Goal: Task Accomplishment & Management: Complete application form

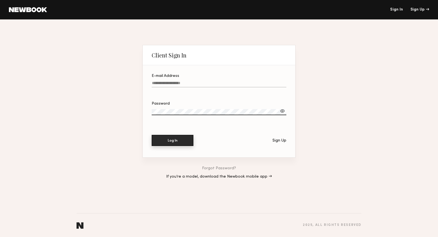
type input "**********"
click at [189, 141] on button "Log In" at bounding box center [173, 140] width 42 height 11
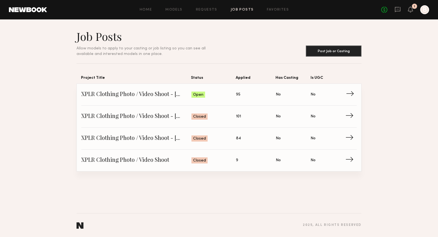
click at [164, 94] on span "XPLR Clothing Photo / Video Shoot - [DATE]" at bounding box center [136, 95] width 110 height 8
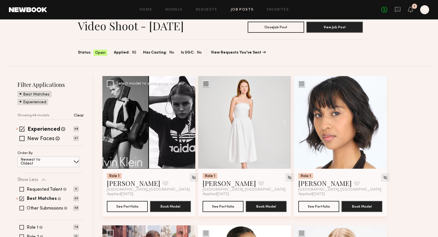
scroll to position [27, 0]
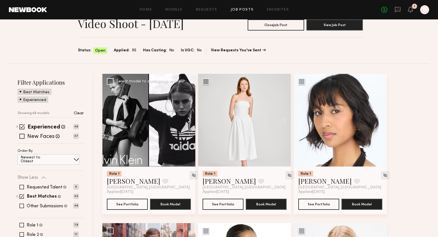
click at [187, 119] on button at bounding box center [186, 120] width 18 height 93
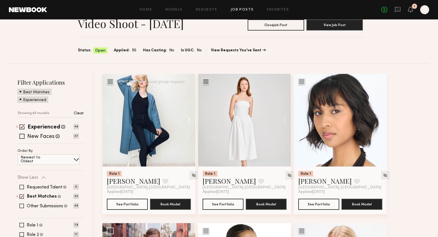
click at [187, 119] on button at bounding box center [186, 120] width 18 height 93
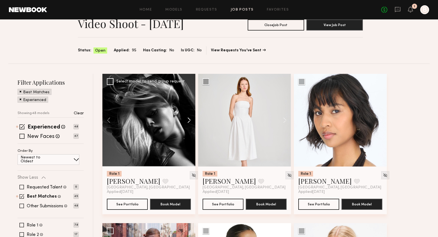
click at [187, 119] on button at bounding box center [186, 120] width 18 height 93
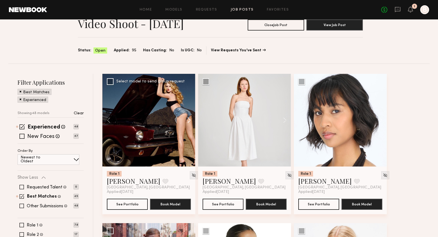
click at [187, 119] on button at bounding box center [186, 120] width 18 height 93
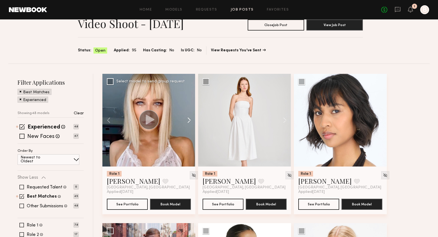
click at [187, 119] on button at bounding box center [186, 120] width 18 height 93
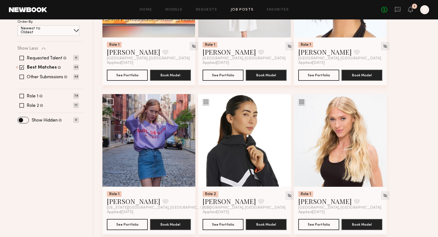
scroll to position [157, 0]
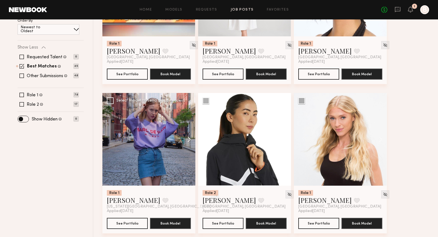
click at [185, 140] on button at bounding box center [186, 139] width 18 height 93
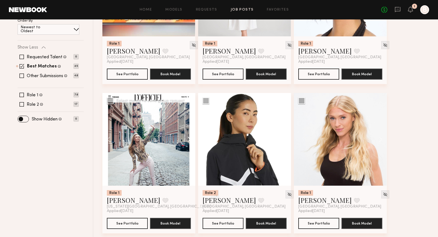
click at [185, 140] on button at bounding box center [186, 139] width 18 height 93
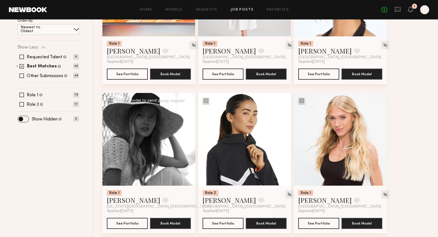
click at [185, 140] on button at bounding box center [186, 139] width 18 height 93
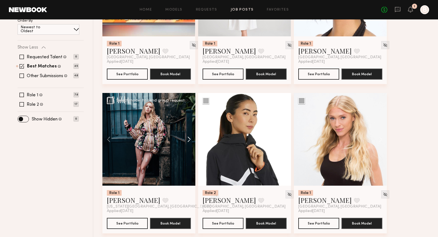
click at [185, 140] on button at bounding box center [186, 139] width 18 height 93
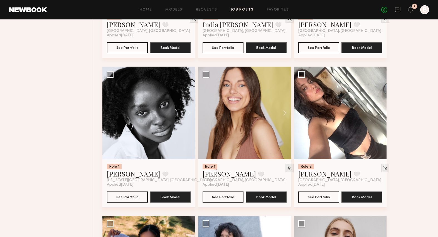
scroll to position [492, 0]
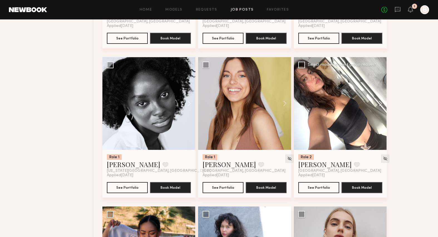
click at [380, 108] on button at bounding box center [378, 103] width 18 height 93
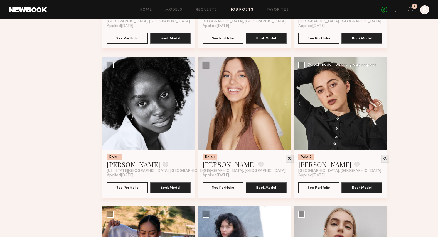
click at [380, 108] on button at bounding box center [378, 103] width 18 height 93
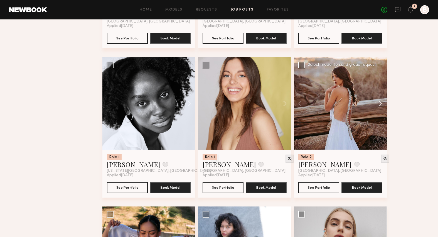
click at [380, 108] on button at bounding box center [378, 103] width 18 height 93
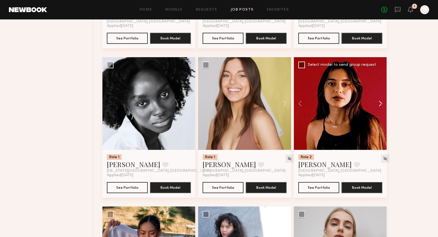
click at [380, 108] on button at bounding box center [378, 103] width 18 height 93
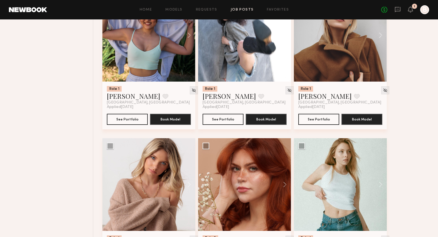
scroll to position [756, 0]
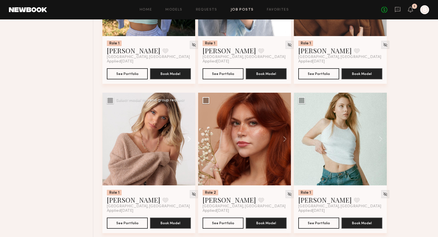
click at [189, 144] on button at bounding box center [186, 139] width 18 height 93
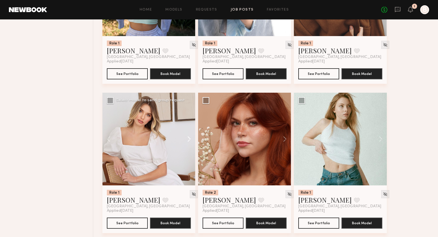
click at [189, 144] on button at bounding box center [186, 139] width 18 height 93
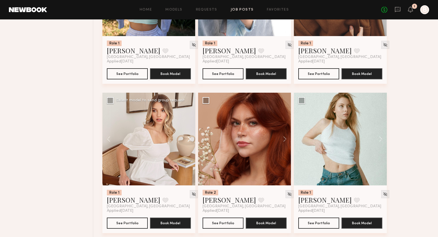
click at [189, 144] on button at bounding box center [186, 139] width 18 height 93
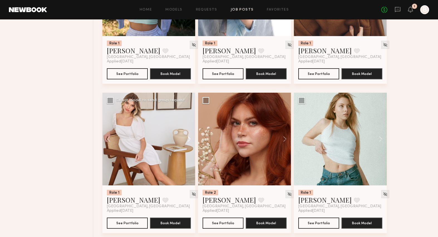
click at [189, 144] on button at bounding box center [186, 139] width 18 height 93
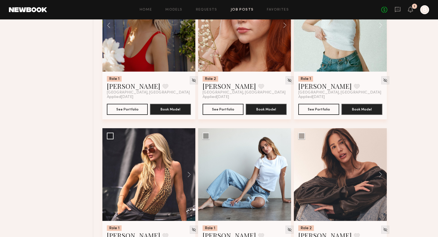
scroll to position [919, 0]
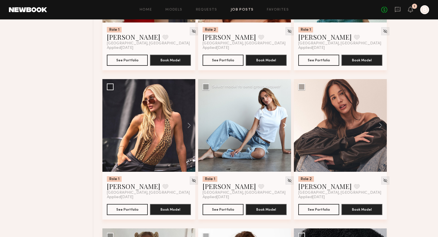
click at [286, 129] on button at bounding box center [282, 125] width 18 height 93
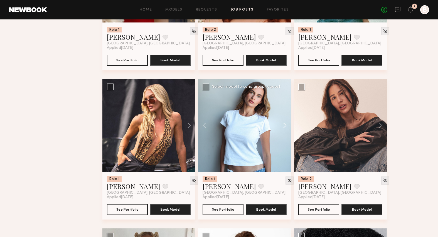
click at [286, 129] on button at bounding box center [282, 125] width 18 height 93
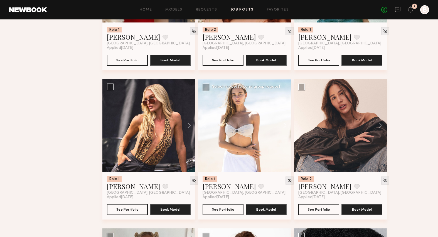
click at [286, 129] on button at bounding box center [282, 125] width 18 height 93
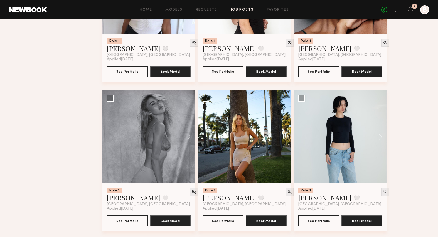
scroll to position [1212, 0]
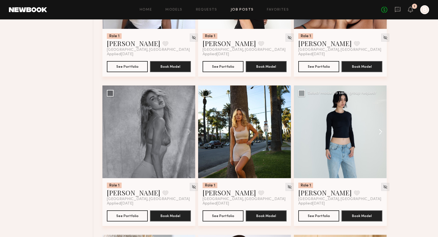
click at [382, 139] on button at bounding box center [378, 132] width 18 height 93
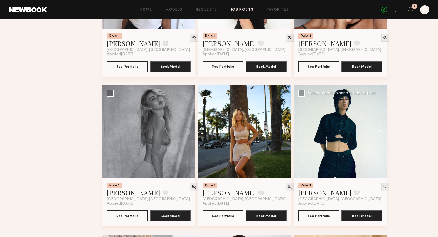
click at [382, 139] on button at bounding box center [378, 132] width 18 height 93
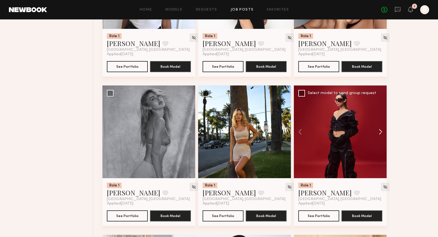
click at [382, 139] on button at bounding box center [378, 132] width 18 height 93
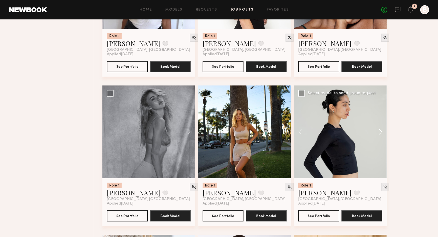
click at [382, 139] on button at bounding box center [378, 132] width 18 height 93
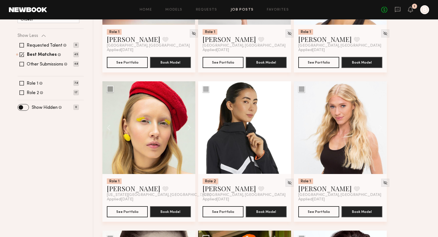
scroll to position [0, 0]
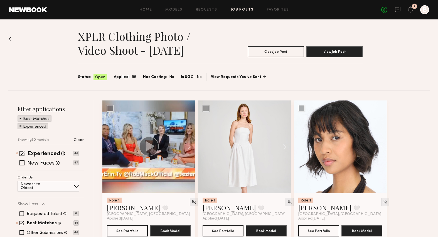
click at [126, 76] on span "Applied:" at bounding box center [122, 77] width 16 height 6
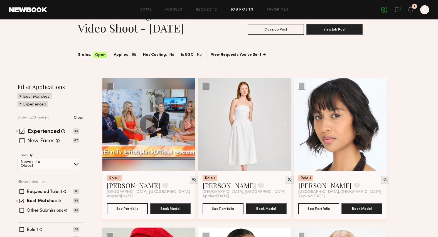
scroll to position [28, 0]
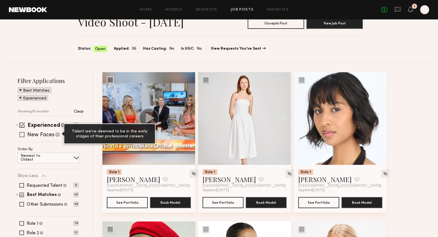
click at [56, 134] on span at bounding box center [58, 135] width 4 height 4
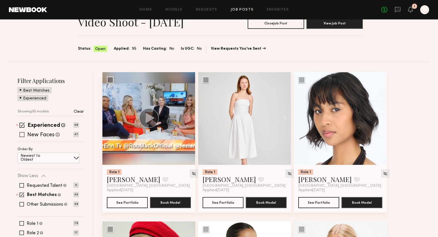
click at [39, 135] on label "New Faces" at bounding box center [40, 136] width 27 height 6
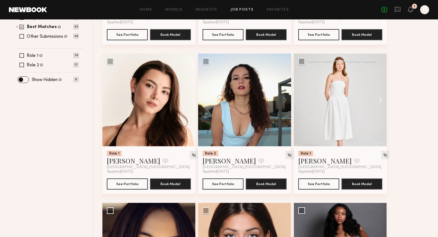
scroll to position [0, 0]
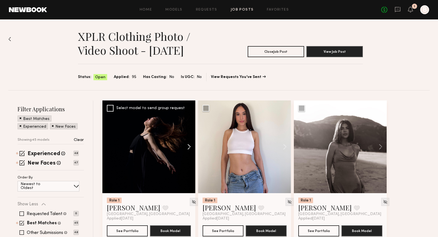
click at [187, 149] on button at bounding box center [186, 147] width 18 height 93
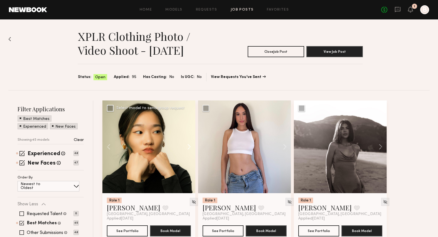
click at [187, 149] on button at bounding box center [186, 147] width 18 height 93
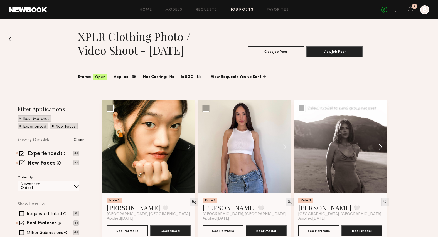
click at [382, 148] on button at bounding box center [378, 147] width 18 height 93
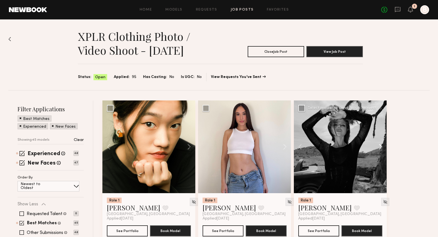
click at [382, 148] on button at bounding box center [378, 147] width 18 height 93
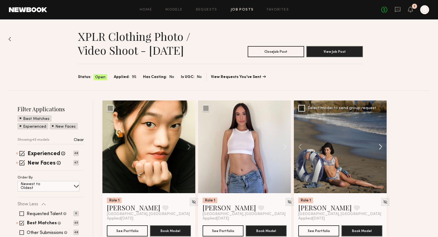
click at [382, 148] on button at bounding box center [378, 147] width 18 height 93
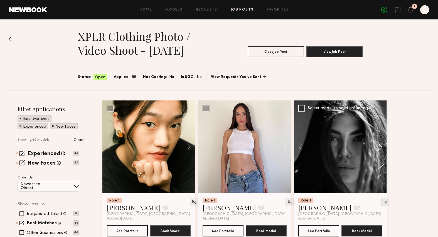
click at [382, 148] on button at bounding box center [378, 147] width 18 height 93
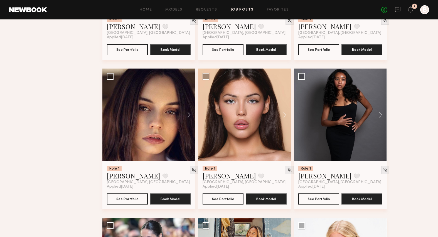
scroll to position [374, 0]
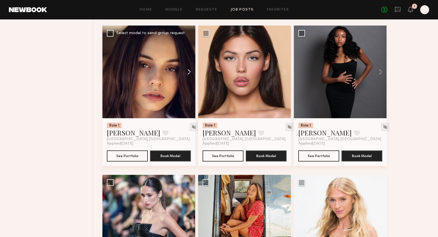
click at [192, 74] on button at bounding box center [186, 72] width 18 height 93
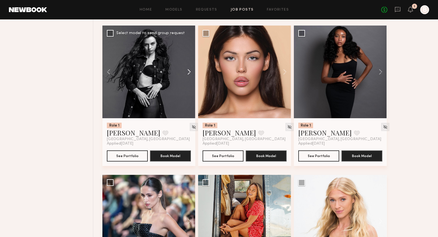
click at [192, 74] on button at bounding box center [186, 72] width 18 height 93
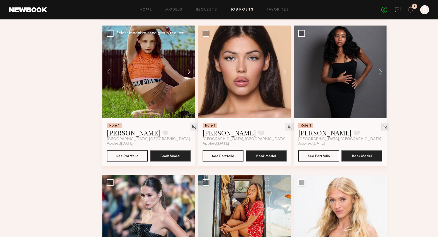
click at [192, 74] on button at bounding box center [186, 72] width 18 height 93
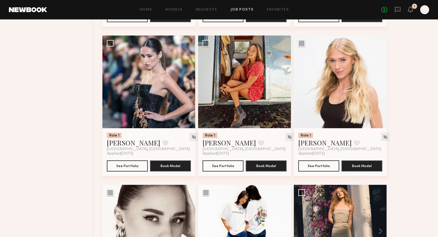
scroll to position [523, 0]
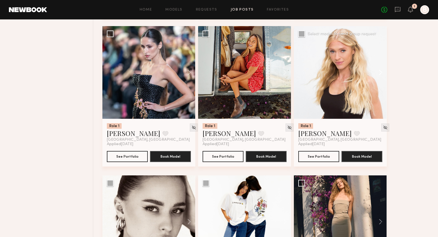
click at [381, 76] on button at bounding box center [378, 72] width 18 height 93
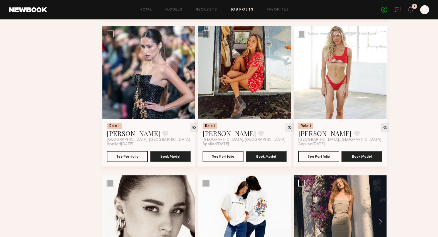
click at [381, 76] on button at bounding box center [378, 72] width 18 height 93
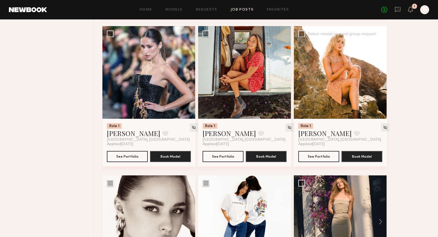
click at [381, 76] on button at bounding box center [378, 72] width 18 height 93
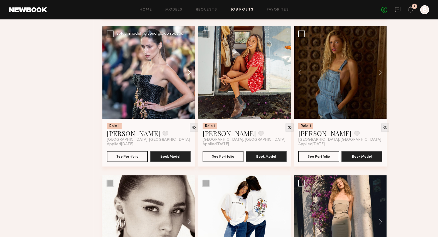
click at [190, 71] on button at bounding box center [186, 72] width 18 height 93
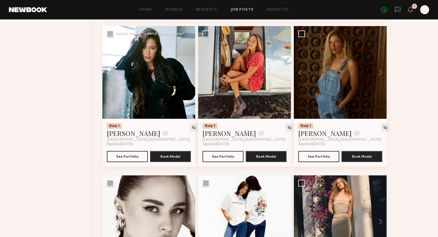
click at [190, 71] on button at bounding box center [186, 72] width 18 height 93
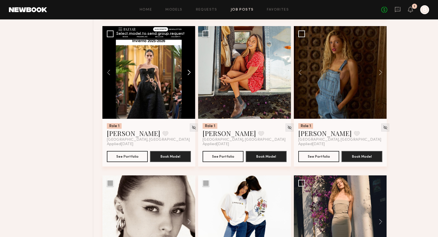
click at [190, 71] on button at bounding box center [186, 72] width 18 height 93
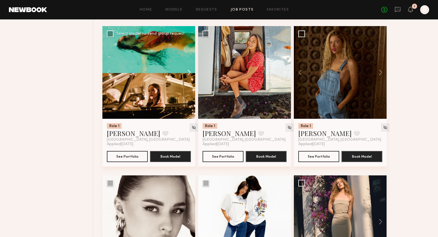
click at [190, 71] on button at bounding box center [186, 72] width 18 height 93
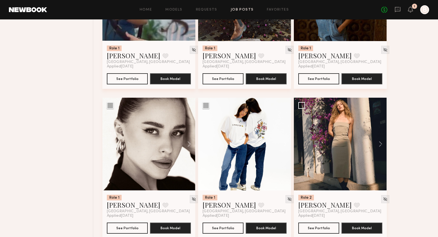
scroll to position [648, 0]
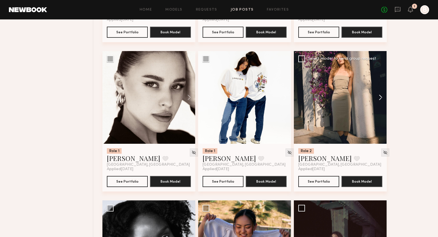
click at [381, 99] on button at bounding box center [378, 97] width 18 height 93
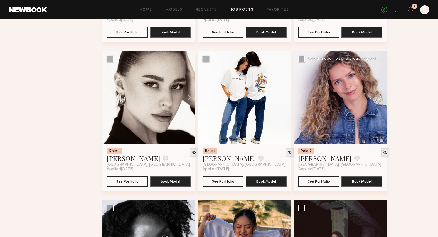
click at [381, 99] on button at bounding box center [378, 97] width 18 height 93
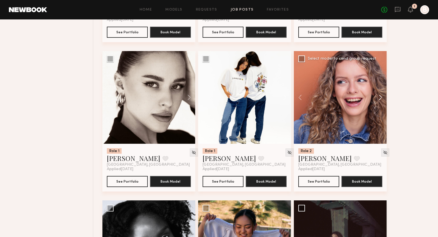
click at [381, 99] on button at bounding box center [378, 97] width 18 height 93
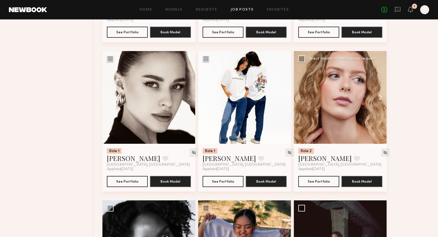
click at [381, 99] on button at bounding box center [378, 97] width 18 height 93
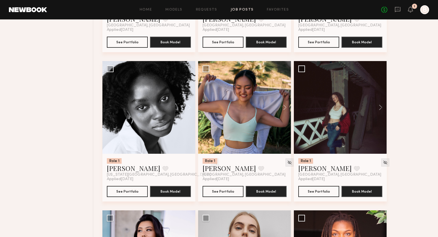
scroll to position [788, 0]
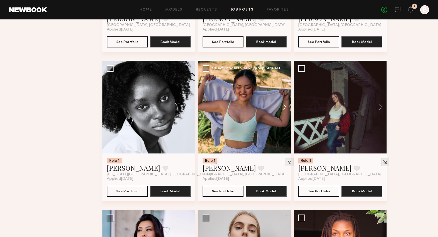
click at [284, 110] on button at bounding box center [282, 107] width 18 height 93
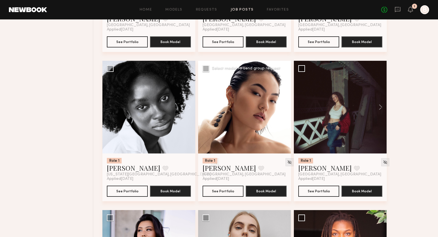
click at [284, 110] on button at bounding box center [282, 107] width 18 height 93
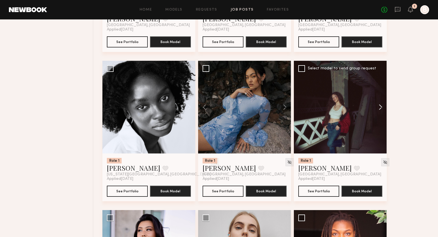
click at [380, 113] on button at bounding box center [378, 107] width 18 height 93
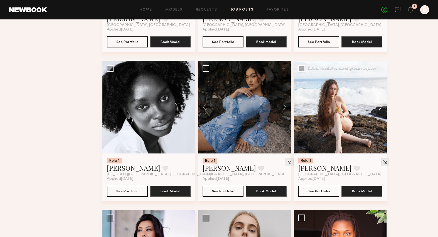
click at [380, 113] on button at bounding box center [378, 107] width 18 height 93
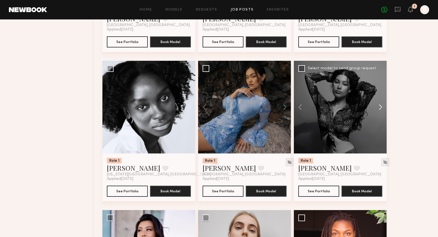
click at [380, 113] on button at bounding box center [378, 107] width 18 height 93
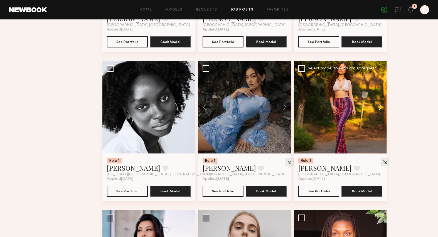
click at [380, 113] on button at bounding box center [378, 107] width 18 height 93
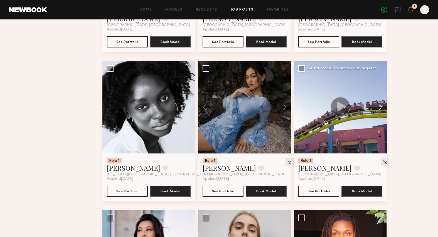
click at [380, 112] on button at bounding box center [378, 107] width 18 height 93
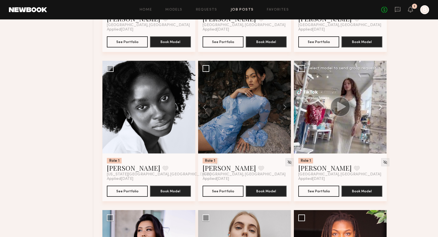
click at [380, 112] on button at bounding box center [378, 107] width 18 height 93
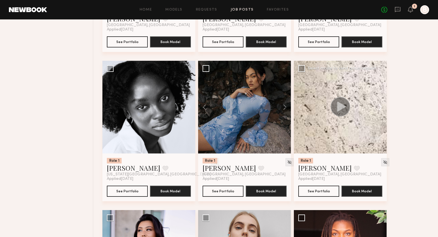
click at [380, 112] on button at bounding box center [378, 107] width 18 height 93
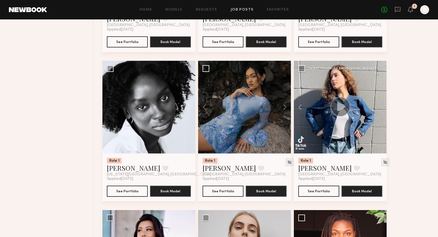
click at [380, 112] on div at bounding box center [340, 107] width 93 height 93
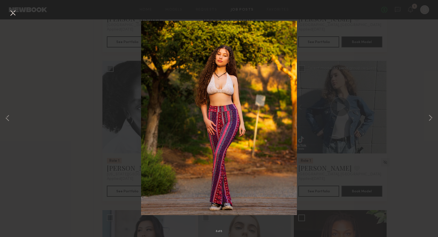
click at [385, 114] on div "8 of 8" at bounding box center [219, 118] width 438 height 237
click at [16, 14] on button at bounding box center [12, 13] width 9 height 10
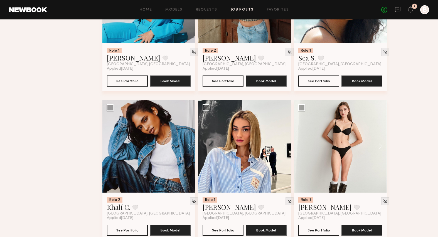
scroll to position [2113, 0]
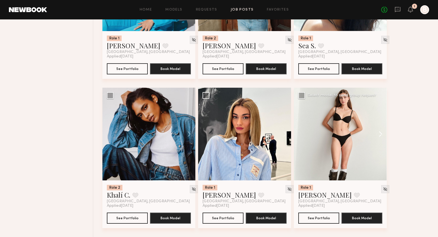
click at [380, 138] on button at bounding box center [378, 134] width 18 height 93
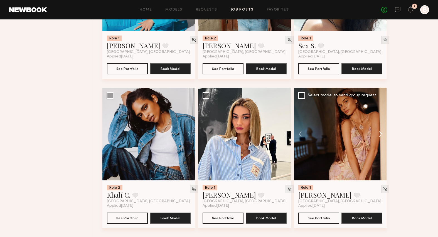
click at [380, 138] on button at bounding box center [378, 134] width 18 height 93
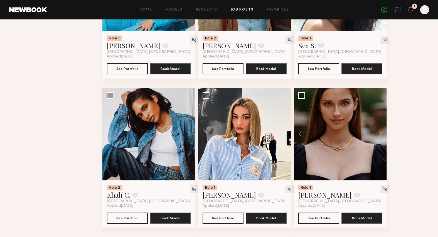
scroll to position [2118, 0]
click at [378, 132] on button at bounding box center [378, 134] width 18 height 93
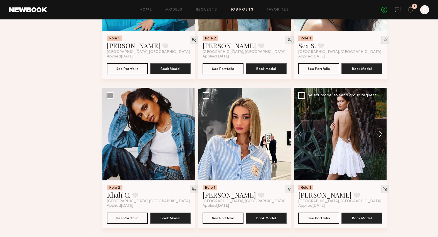
click at [378, 132] on button at bounding box center [378, 134] width 18 height 93
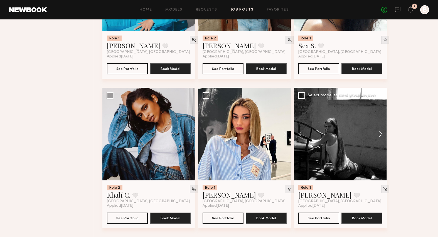
click at [378, 132] on button at bounding box center [378, 134] width 18 height 93
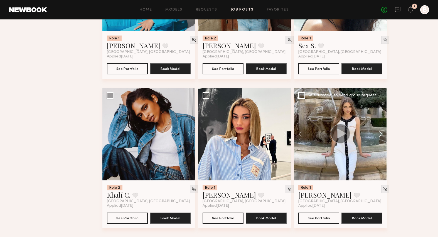
click at [378, 132] on button at bounding box center [378, 134] width 18 height 93
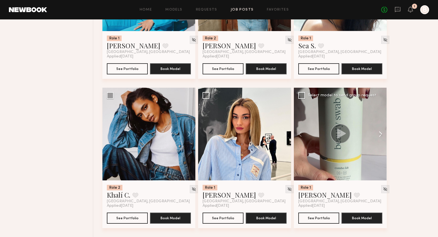
click at [378, 132] on button at bounding box center [378, 134] width 18 height 93
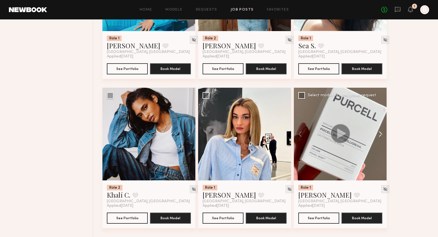
click at [378, 132] on button at bounding box center [378, 134] width 18 height 93
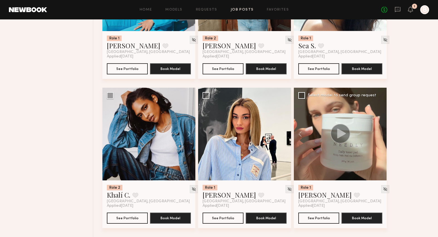
click at [378, 132] on div at bounding box center [340, 134] width 93 height 93
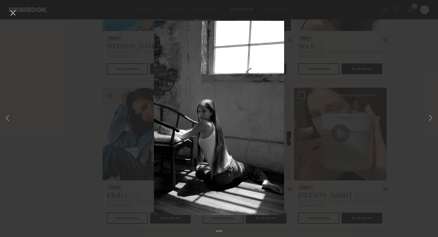
click at [386, 55] on div "9 of 9" at bounding box center [219, 118] width 438 height 237
click at [12, 15] on button at bounding box center [12, 13] width 9 height 10
